Goal: Information Seeking & Learning: Understand process/instructions

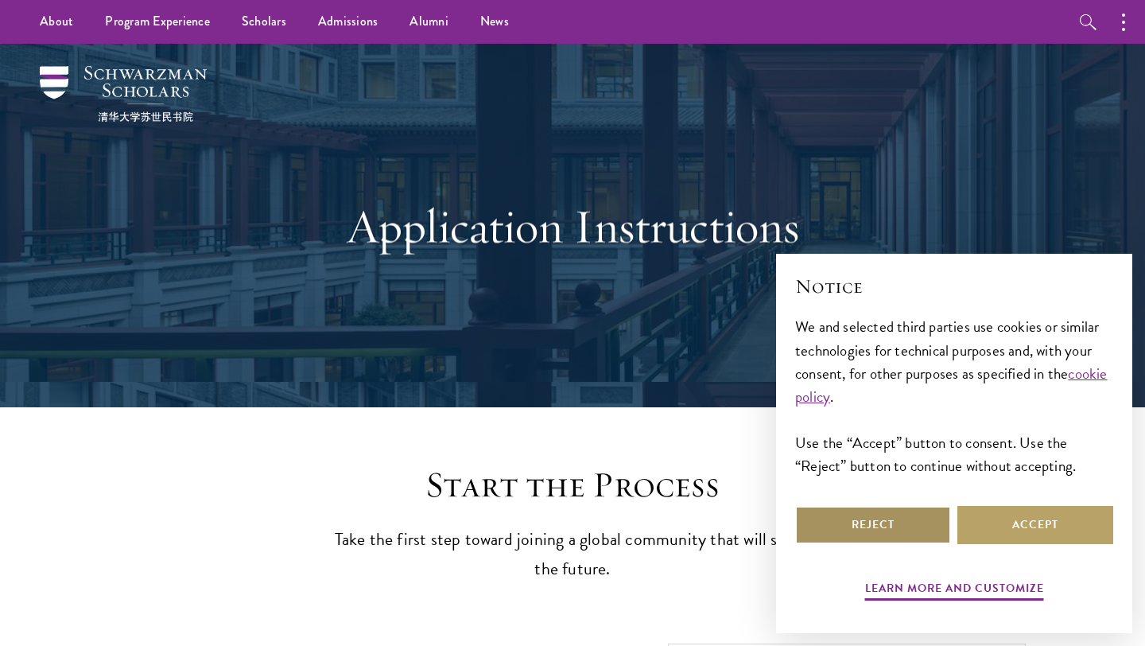
click at [930, 526] on button "Reject" at bounding box center [873, 525] width 156 height 38
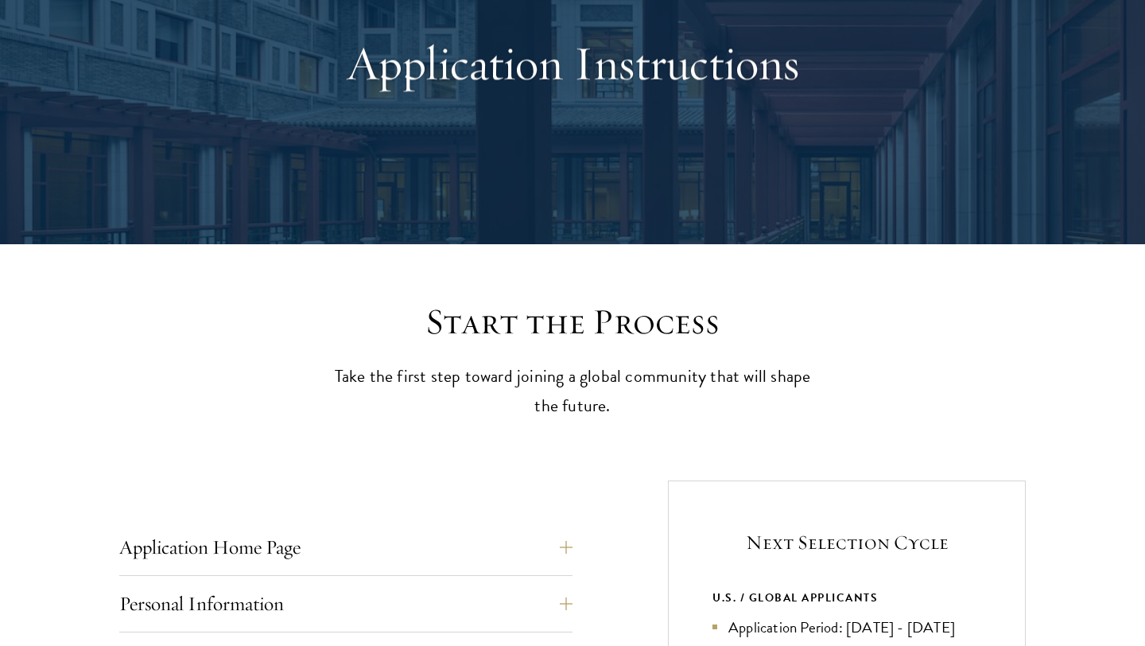
scroll to position [227, 0]
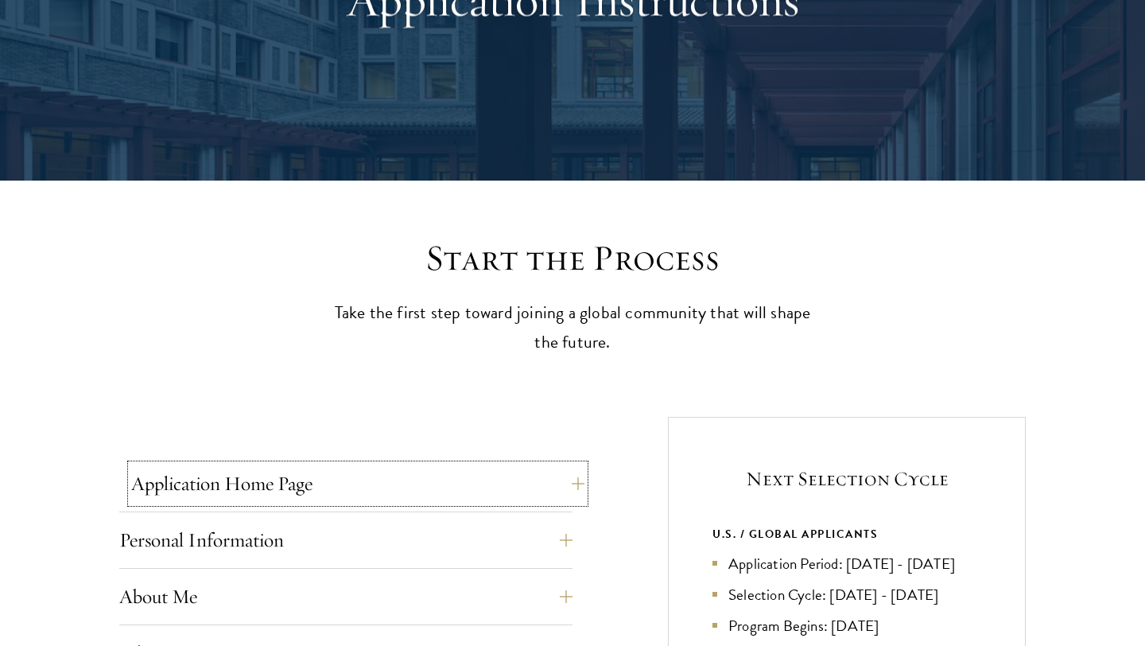
click at [488, 498] on button "Application Home Page" at bounding box center [357, 483] width 453 height 38
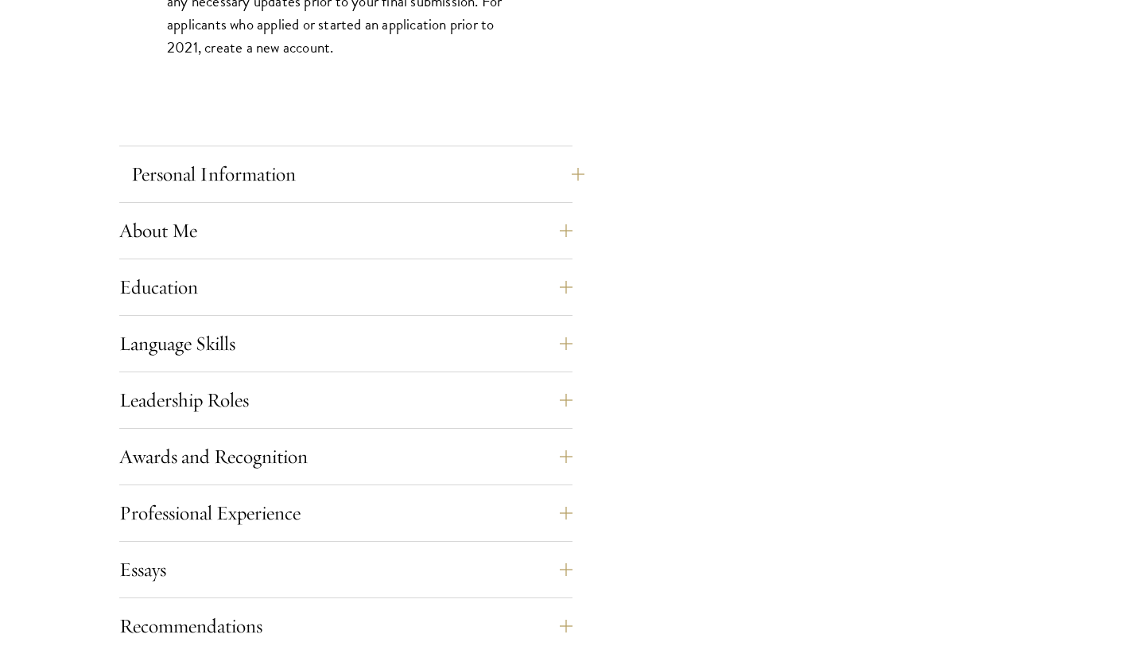
scroll to position [1367, 0]
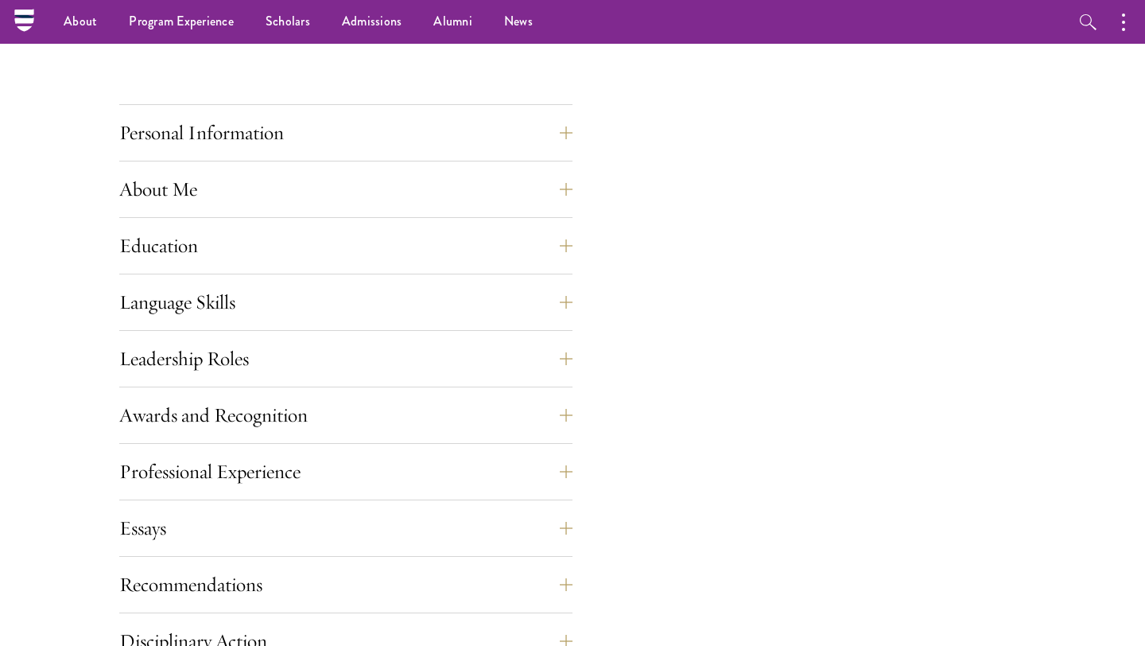
click at [445, 323] on div "Language Skills List up to three additional languages and indicate your level o…" at bounding box center [345, 307] width 453 height 48
click at [449, 315] on button "Language Skills" at bounding box center [357, 302] width 453 height 38
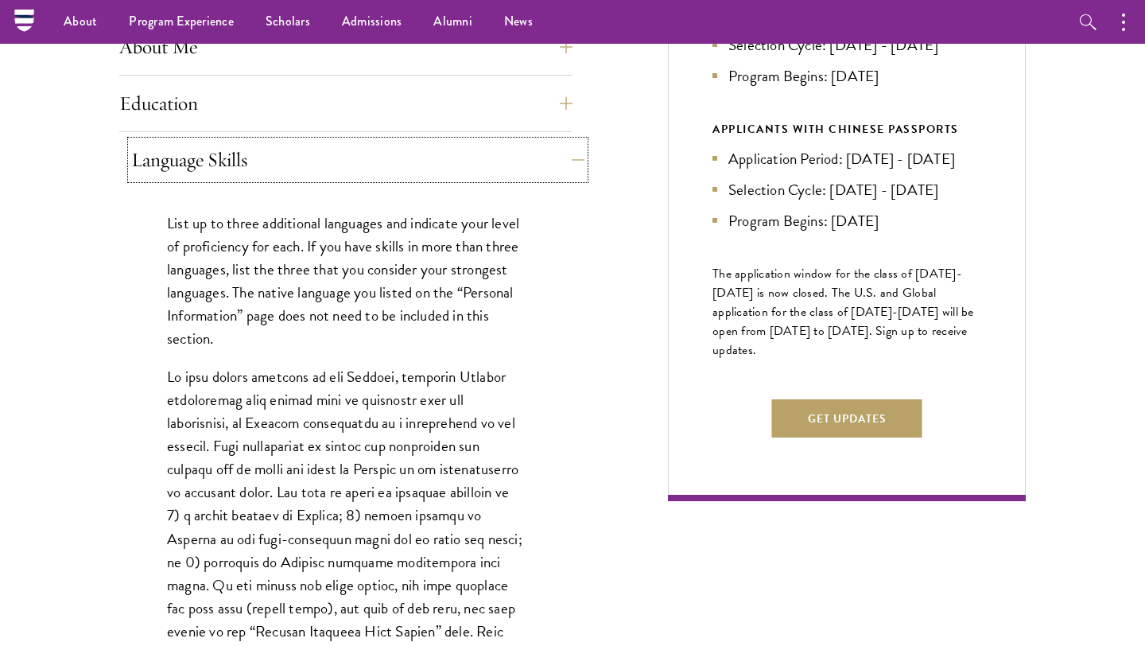
scroll to position [760, 0]
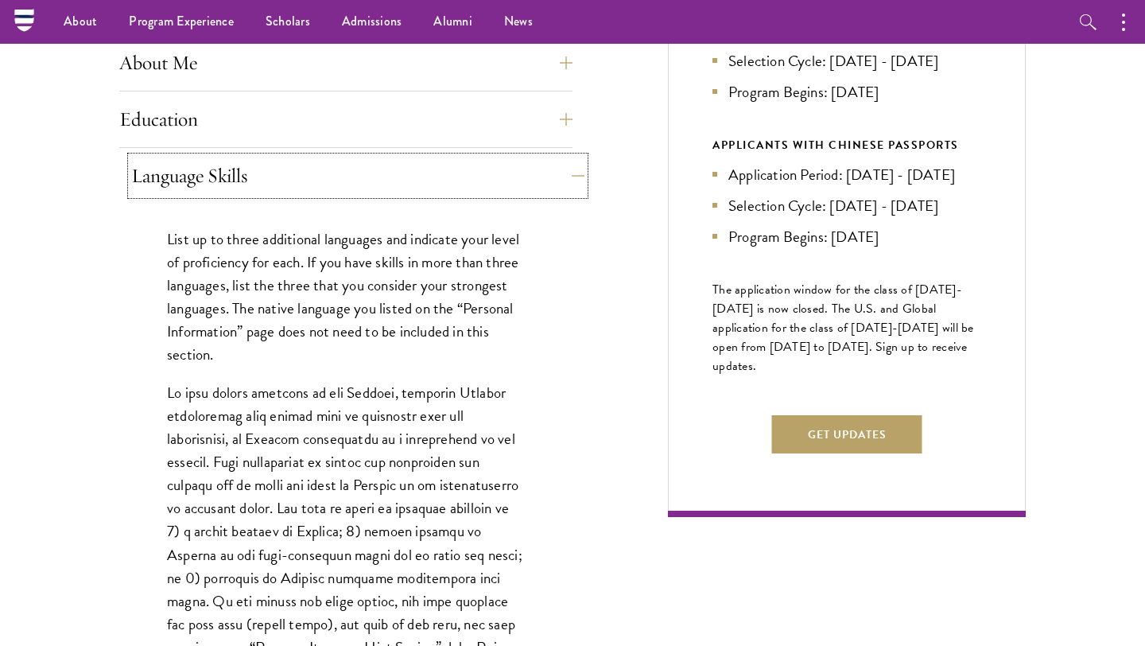
click at [419, 185] on button "Language Skills" at bounding box center [357, 176] width 453 height 38
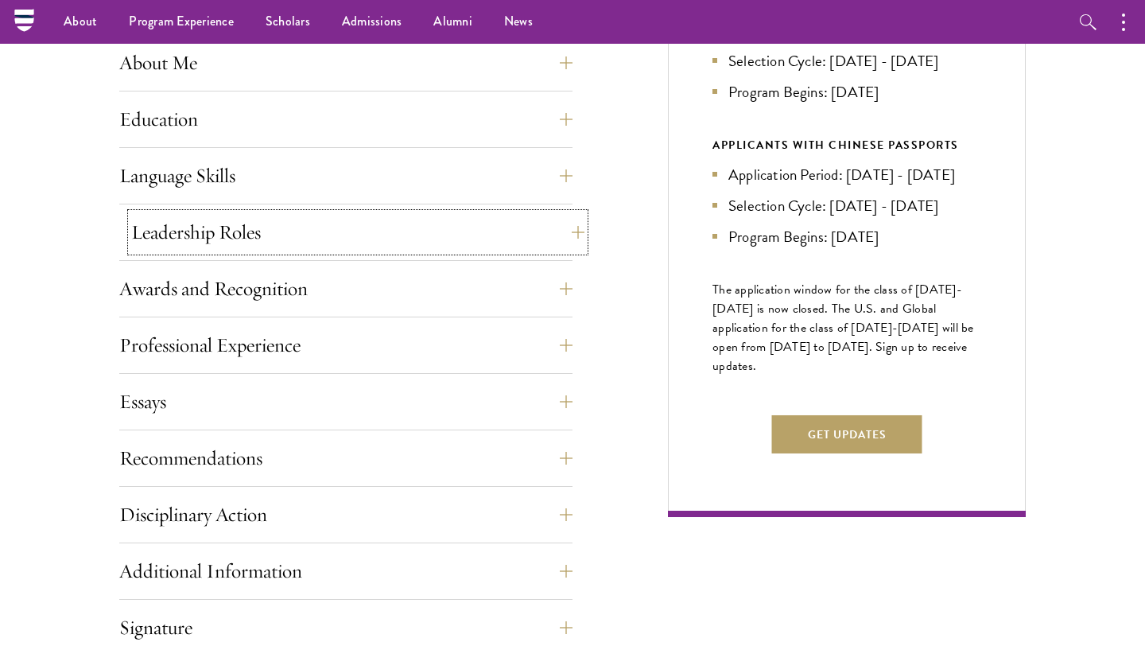
click at [363, 244] on button "Leadership Roles" at bounding box center [357, 232] width 453 height 38
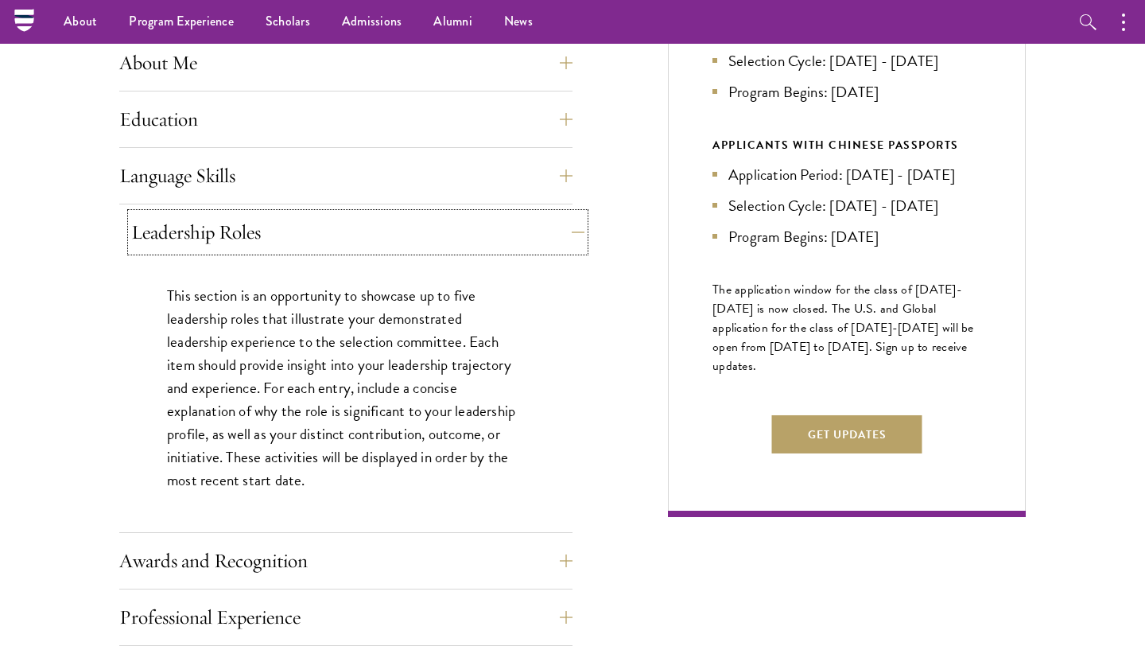
click at [363, 244] on button "Leadership Roles" at bounding box center [357, 232] width 453 height 38
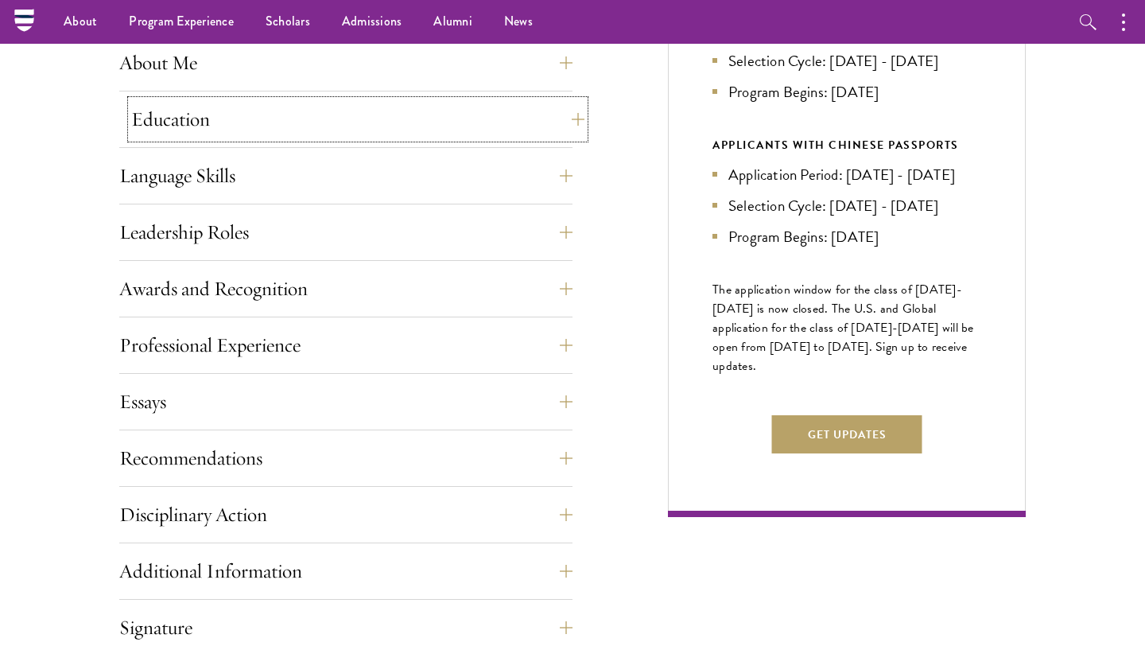
click at [348, 130] on button "Education" at bounding box center [357, 119] width 453 height 38
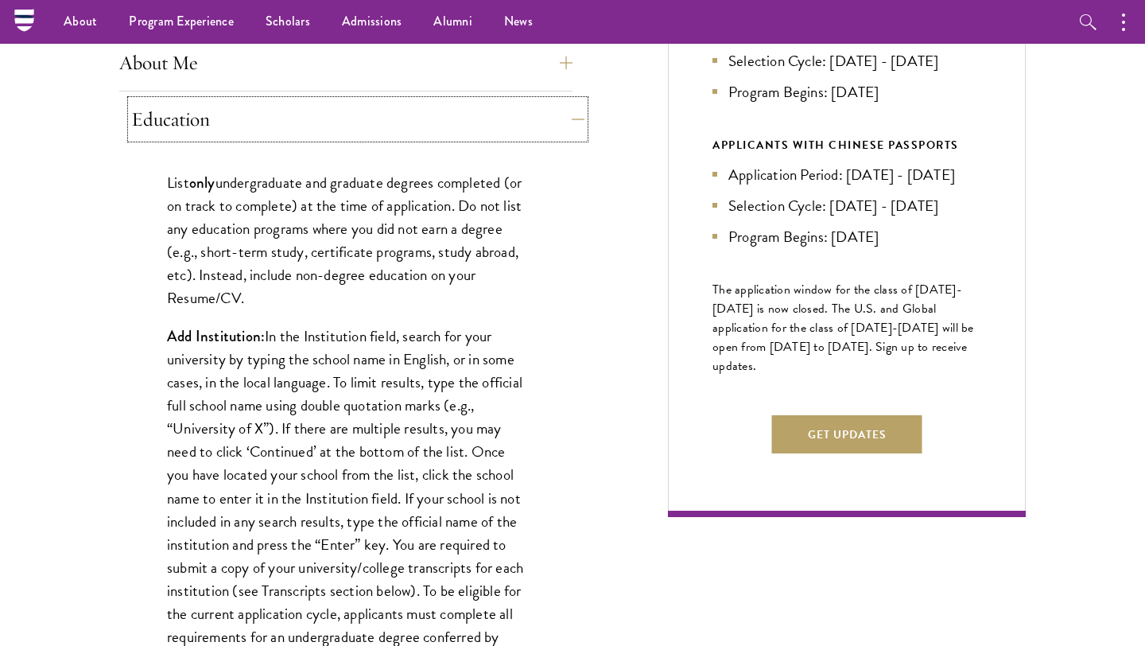
click at [348, 130] on button "Education" at bounding box center [357, 119] width 453 height 38
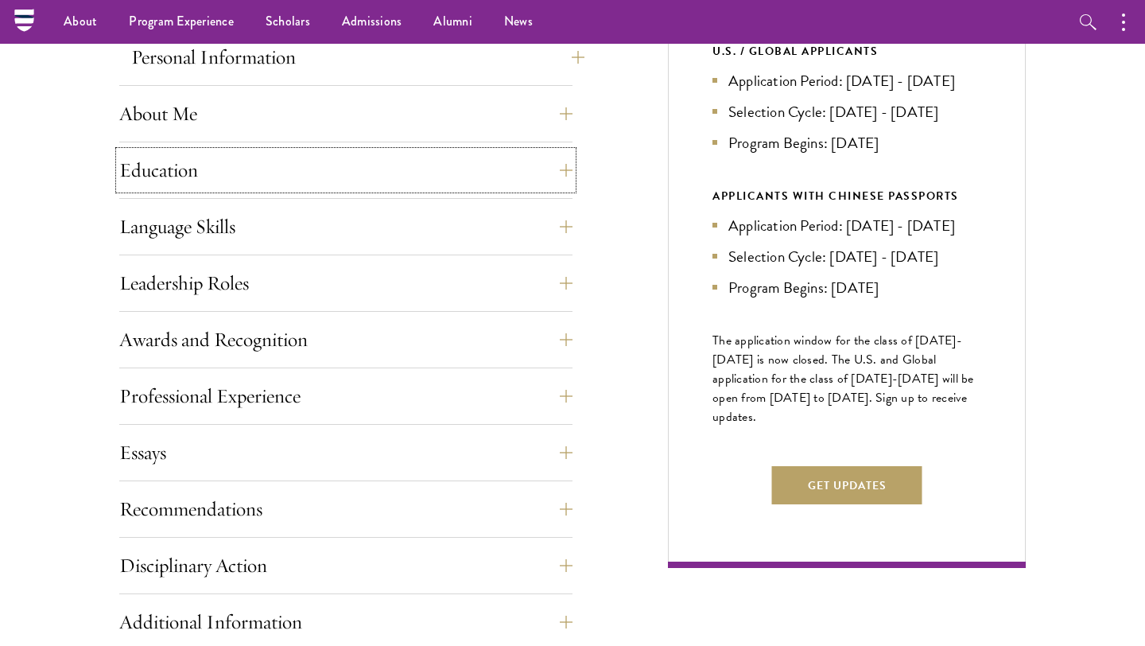
scroll to position [705, 0]
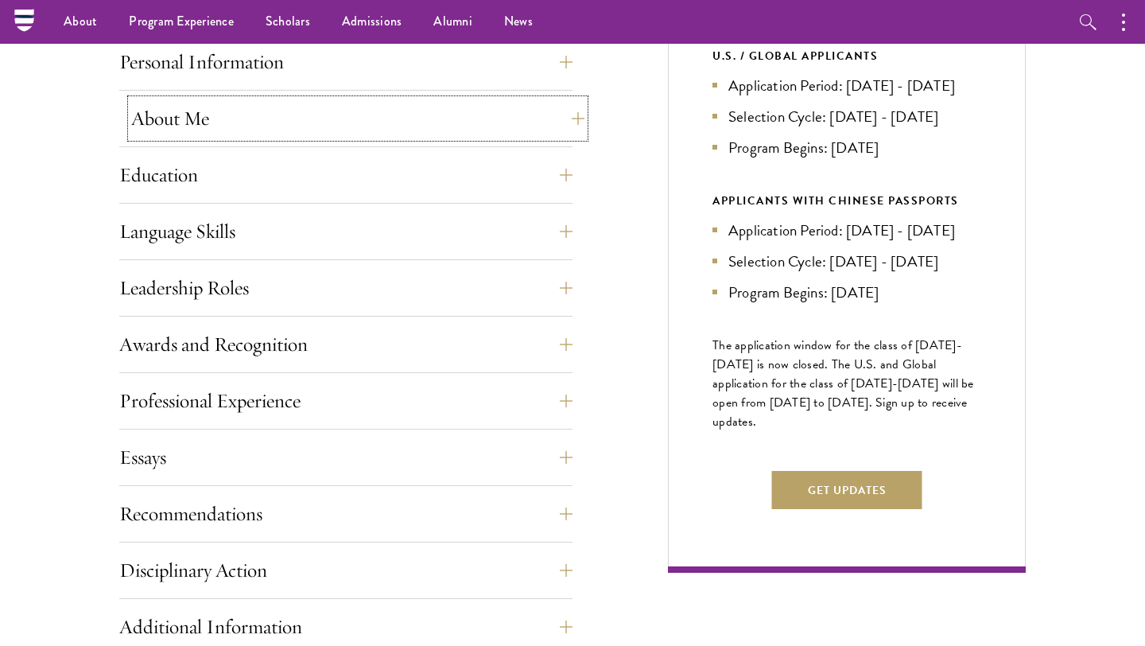
click at [285, 112] on button "About Me" at bounding box center [357, 118] width 453 height 38
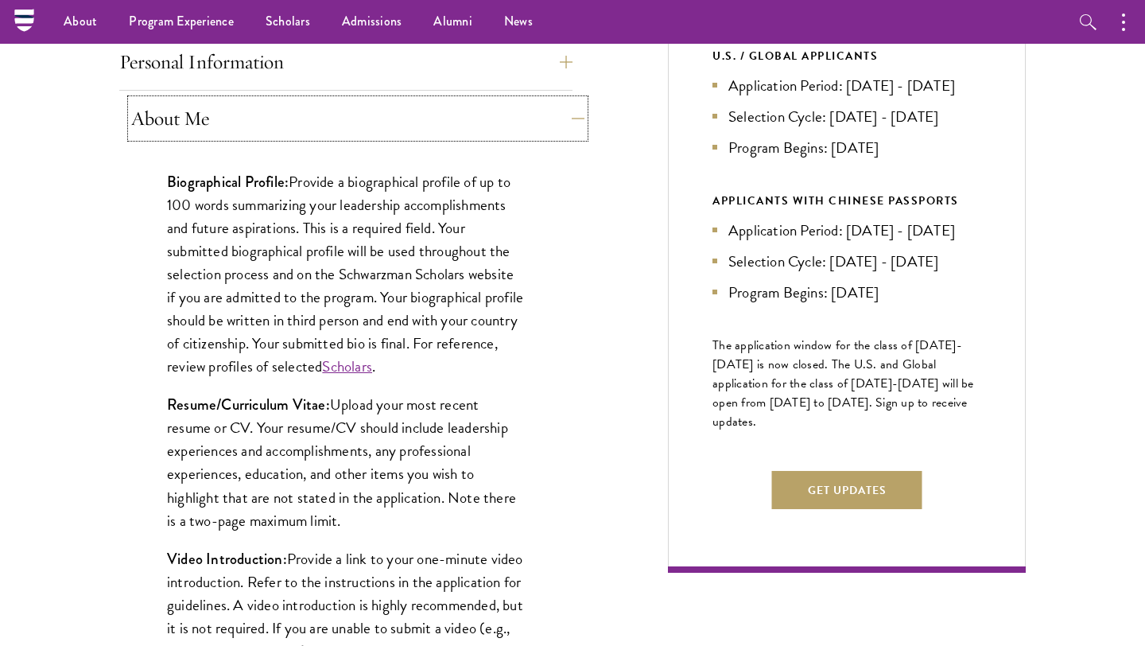
click at [282, 122] on button "About Me" at bounding box center [357, 118] width 453 height 38
